Goal: Transaction & Acquisition: Purchase product/service

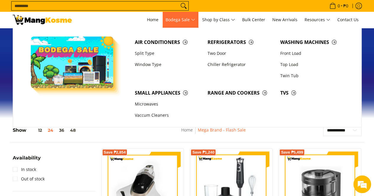
click at [177, 18] on span "Bodega Sale" at bounding box center [180, 19] width 30 height 7
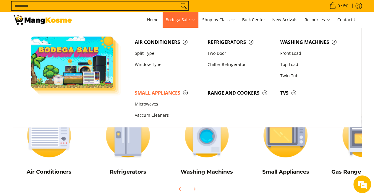
click at [170, 92] on span "Small Appliances" at bounding box center [168, 93] width 67 height 7
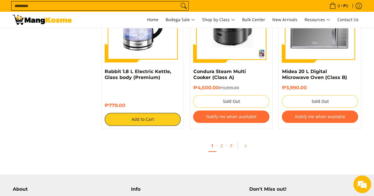
scroll to position [1123, 0]
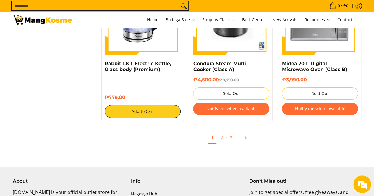
click at [244, 139] on icon "Pagination" at bounding box center [245, 138] width 4 height 4
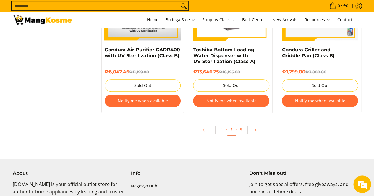
scroll to position [1270, 0]
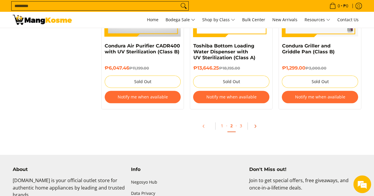
click at [255, 126] on icon "Pagination" at bounding box center [254, 126] width 1 height 3
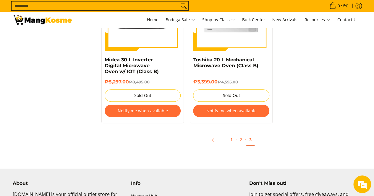
scroll to position [1211, 0]
